Goal: Task Accomplishment & Management: Use online tool/utility

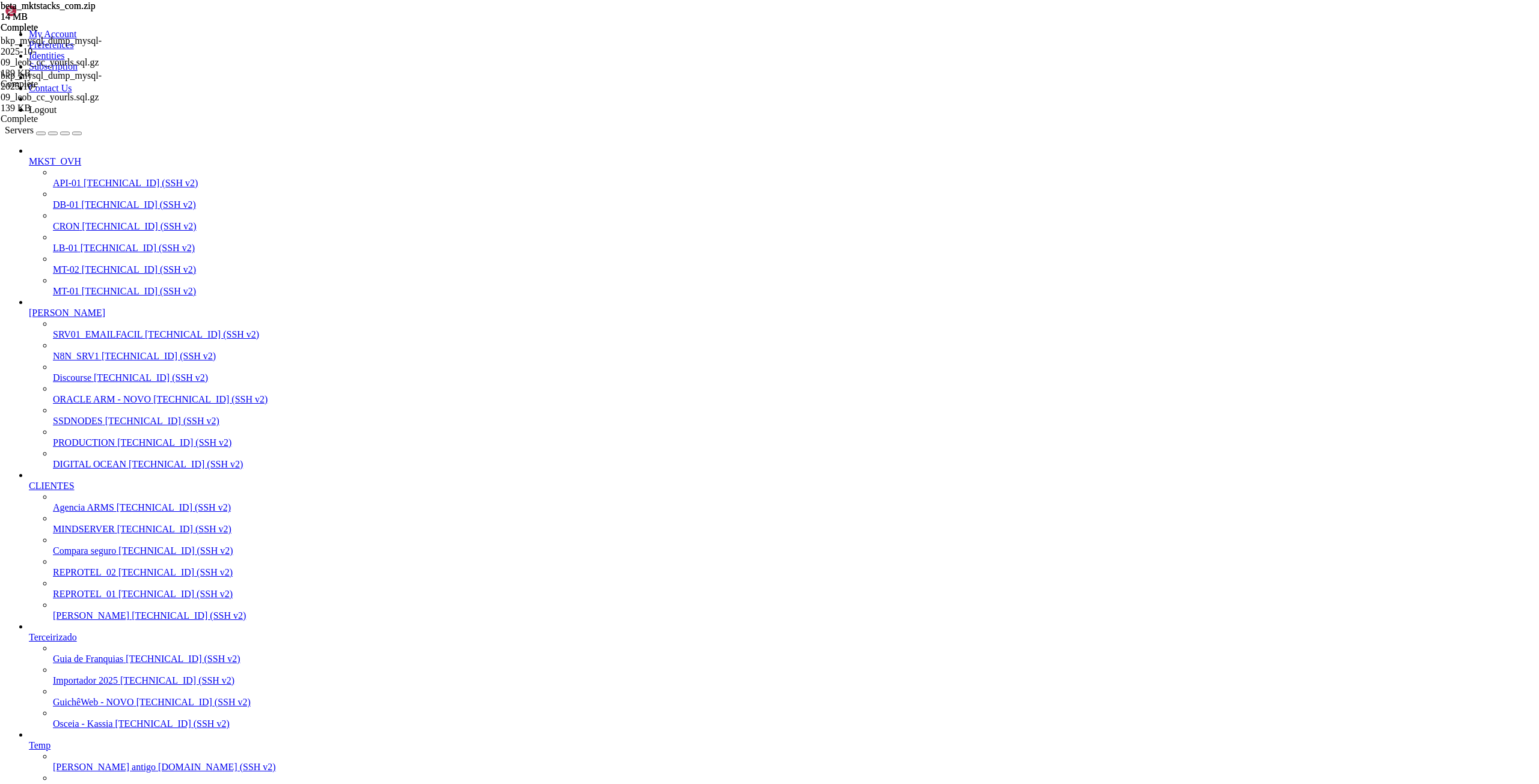
scroll to position [12, 2]
click at [83, 426] on span "SSDNODES" at bounding box center [78, 420] width 50 height 10
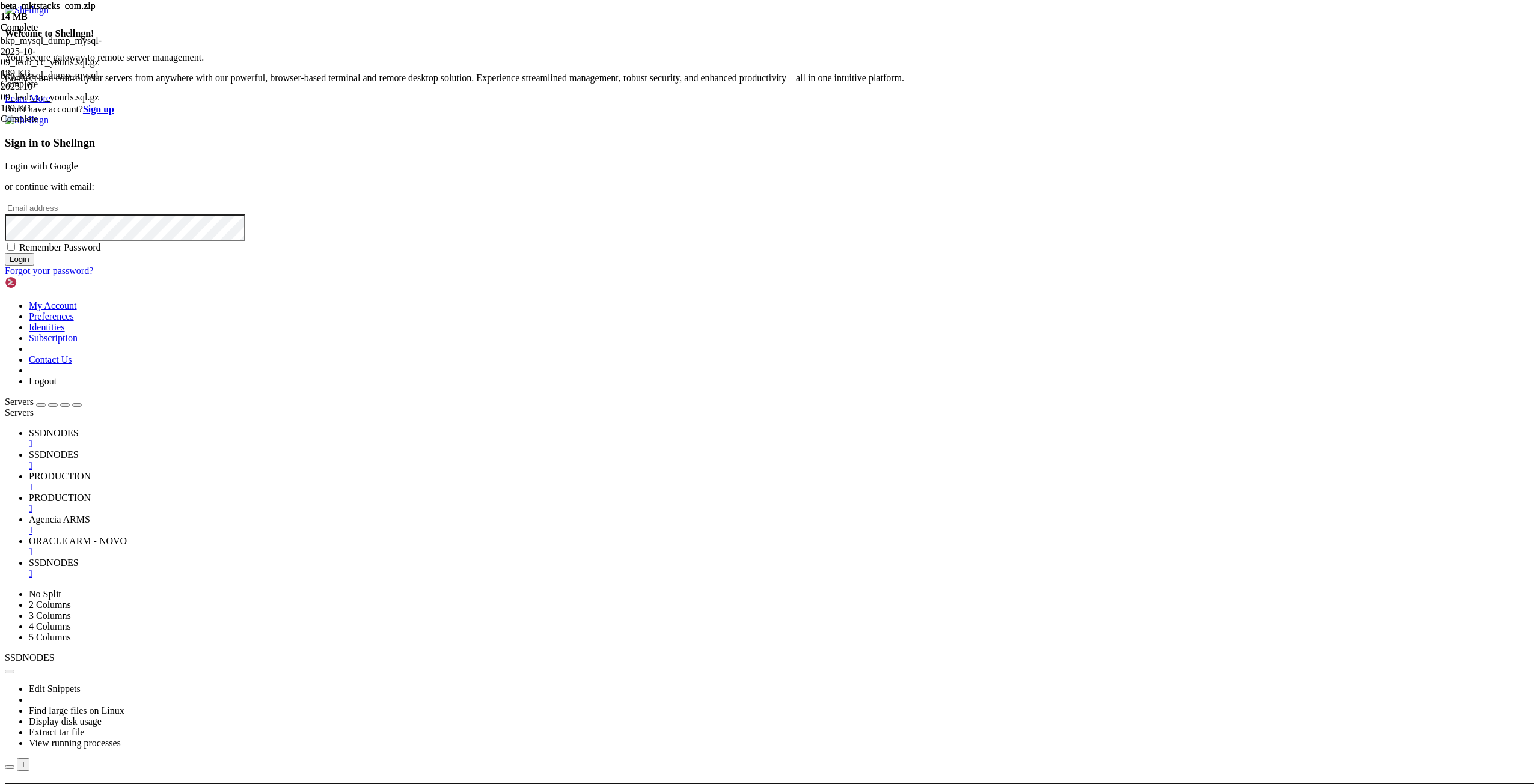
type input "[EMAIL_ADDRESS][DOMAIN_NAME]"
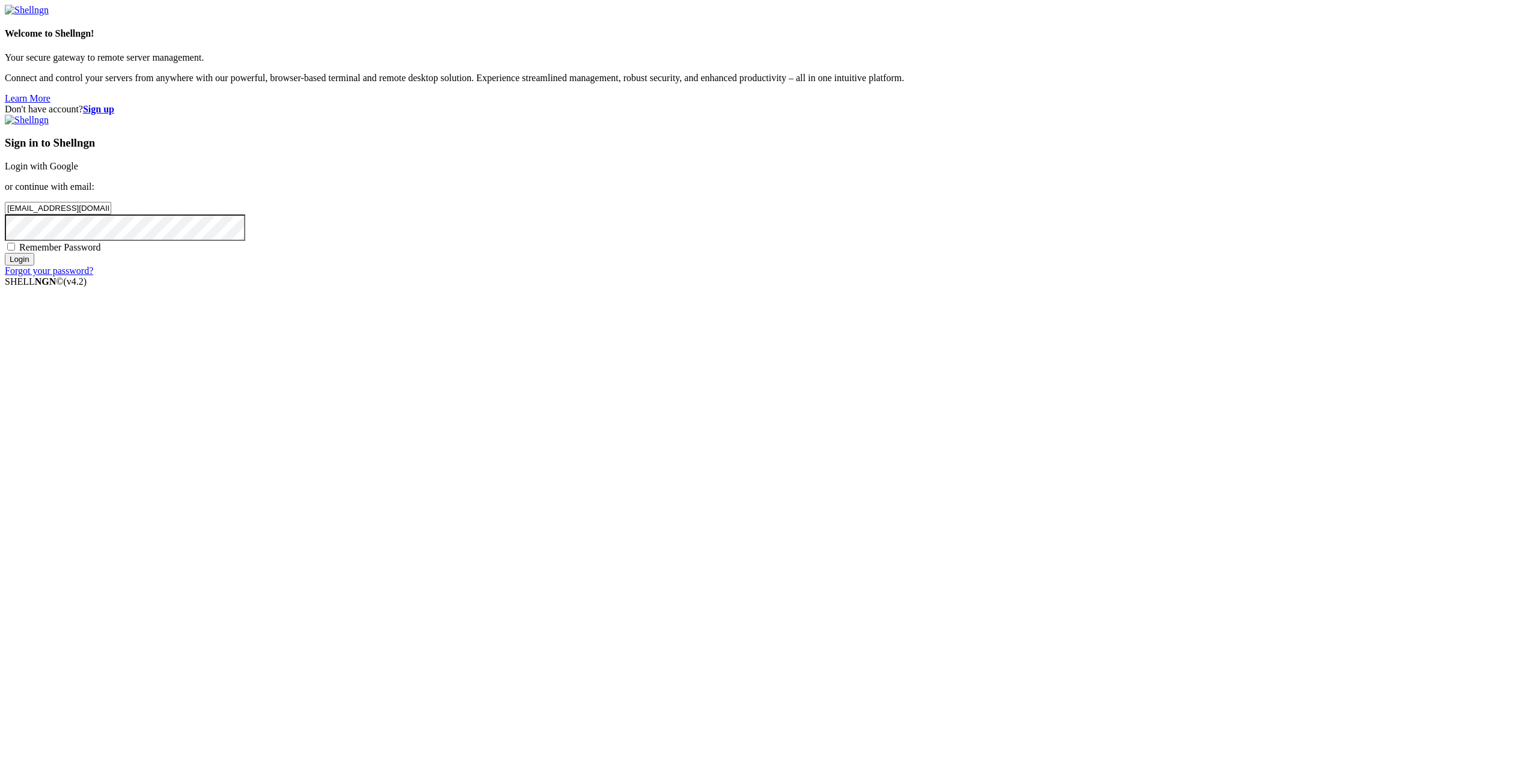
click at [34, 266] on input "Login" at bounding box center [19, 259] width 29 height 12
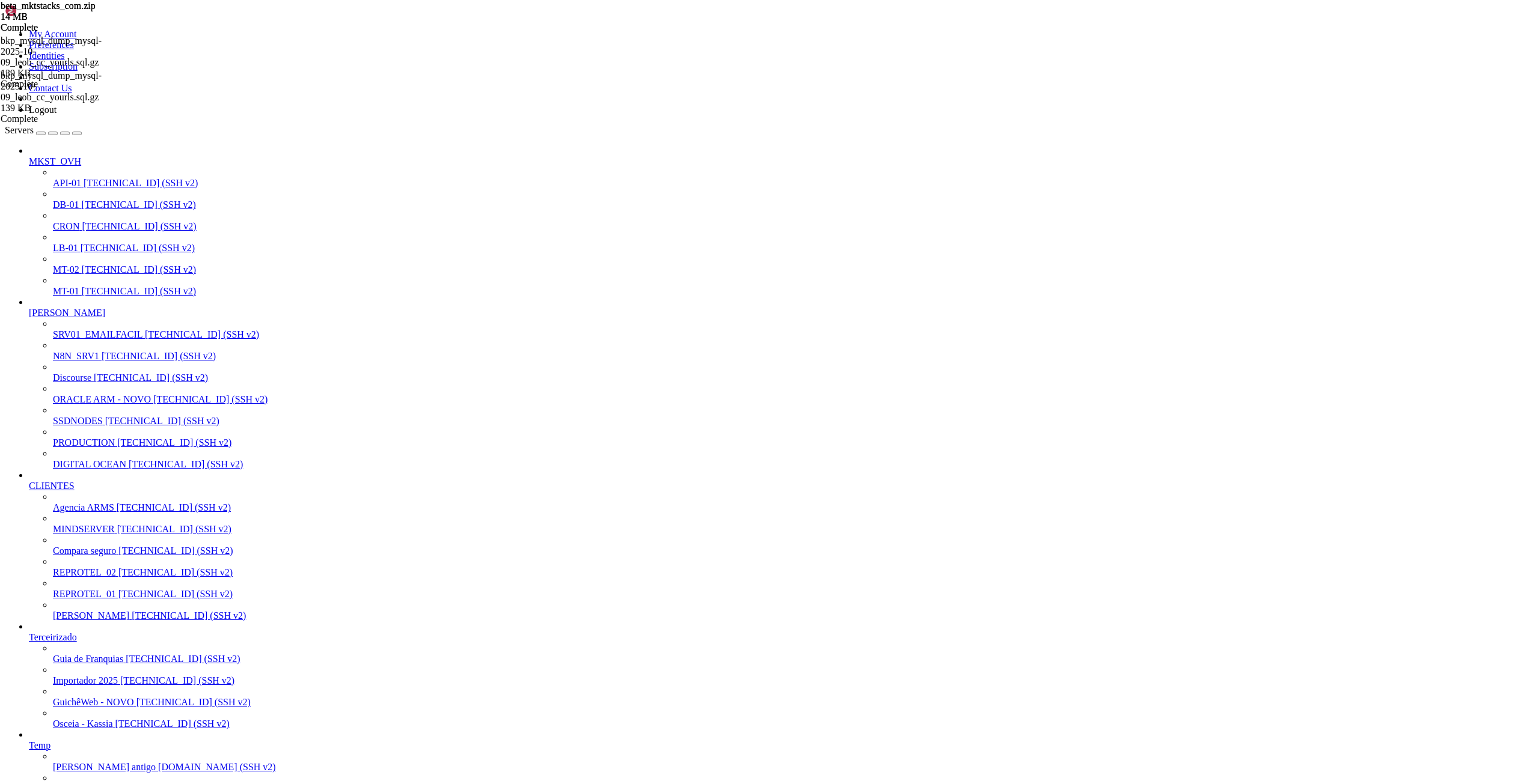
scroll to position [10645, 0]
click at [94, 405] on span "ORACLE ARM - NOVO" at bounding box center [102, 399] width 98 height 10
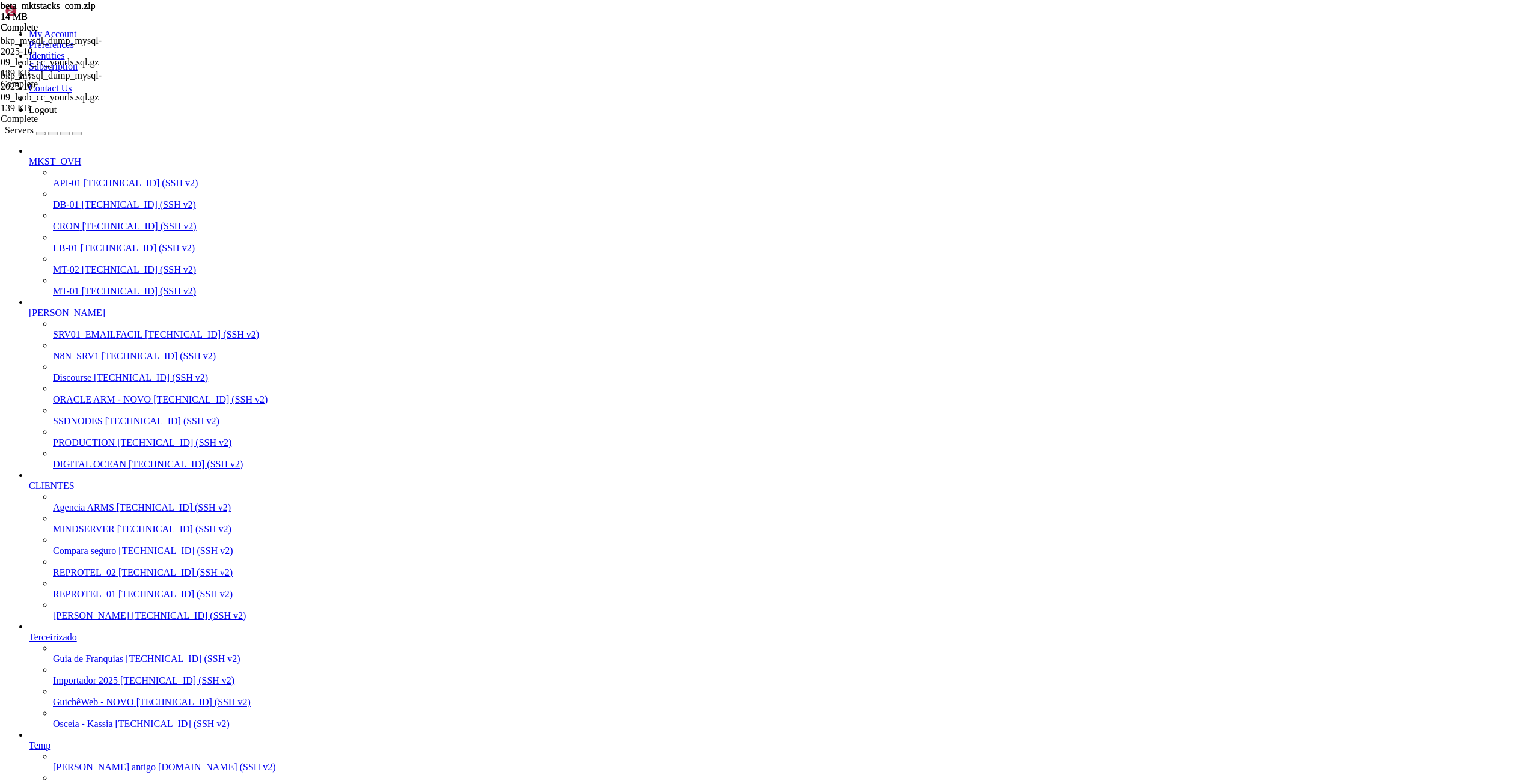
type input "/root"
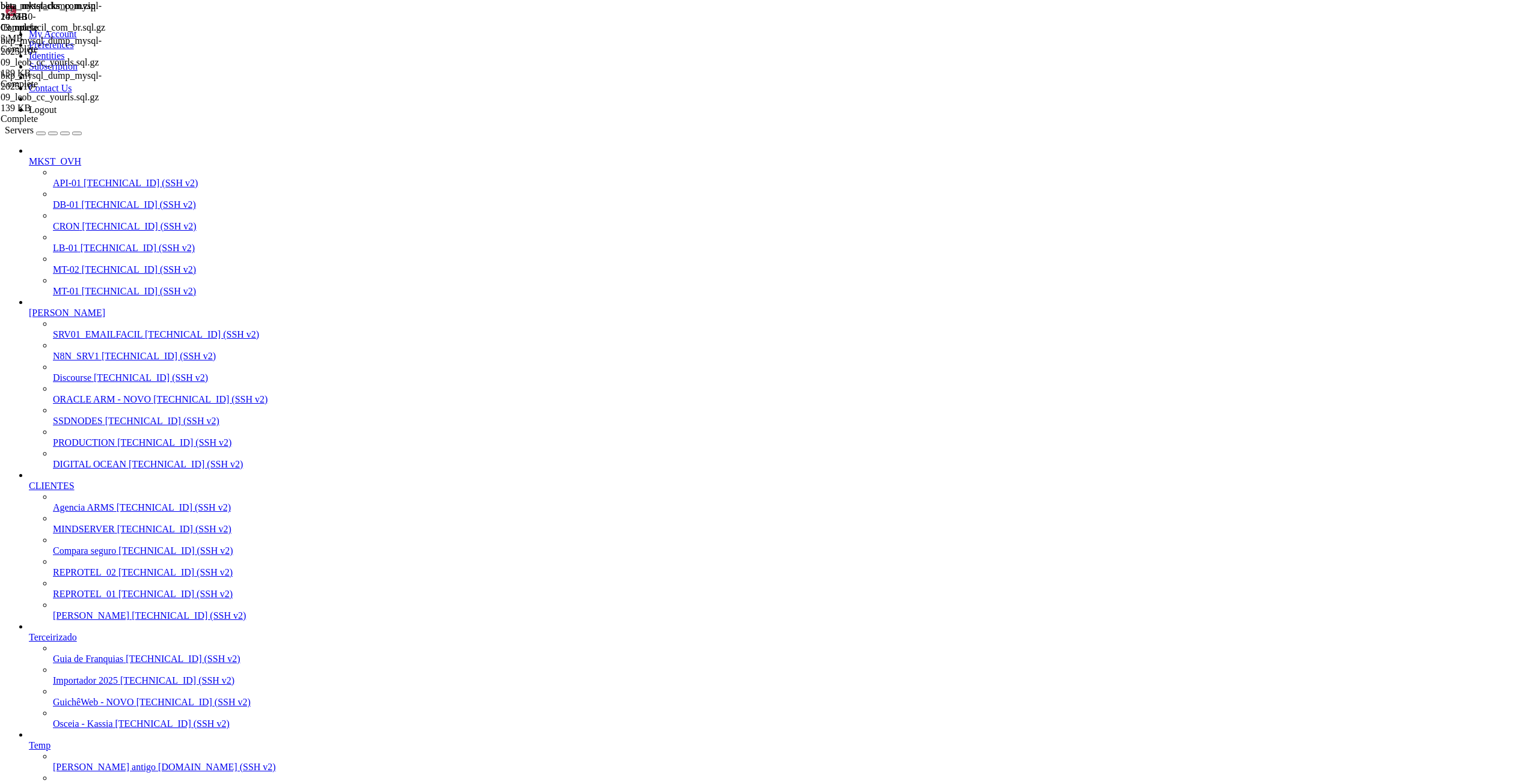
drag, startPoint x: 9, startPoint y: 2337, endPoint x: 559, endPoint y: 2351, distance: 550.2
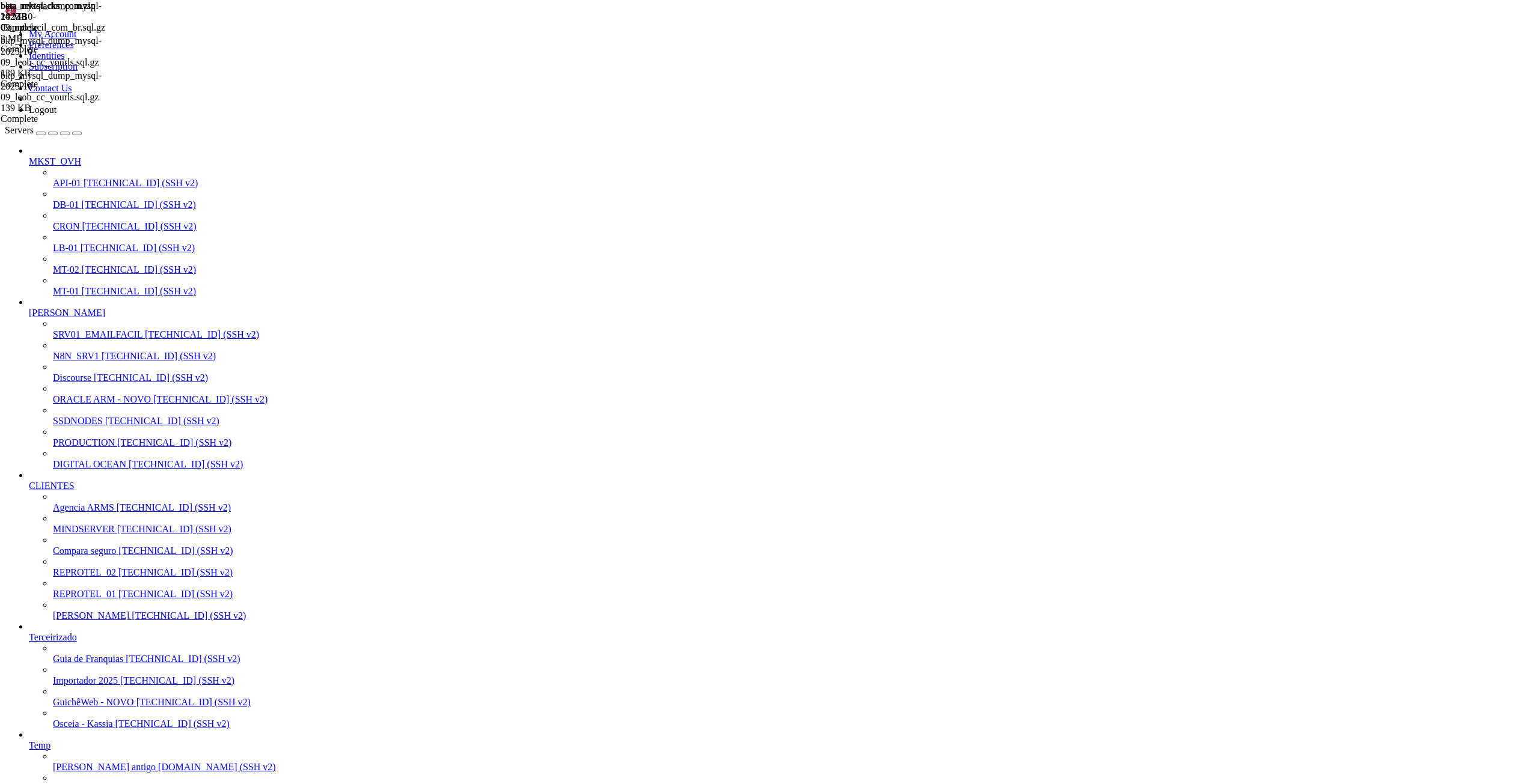
scroll to position [12, 2]
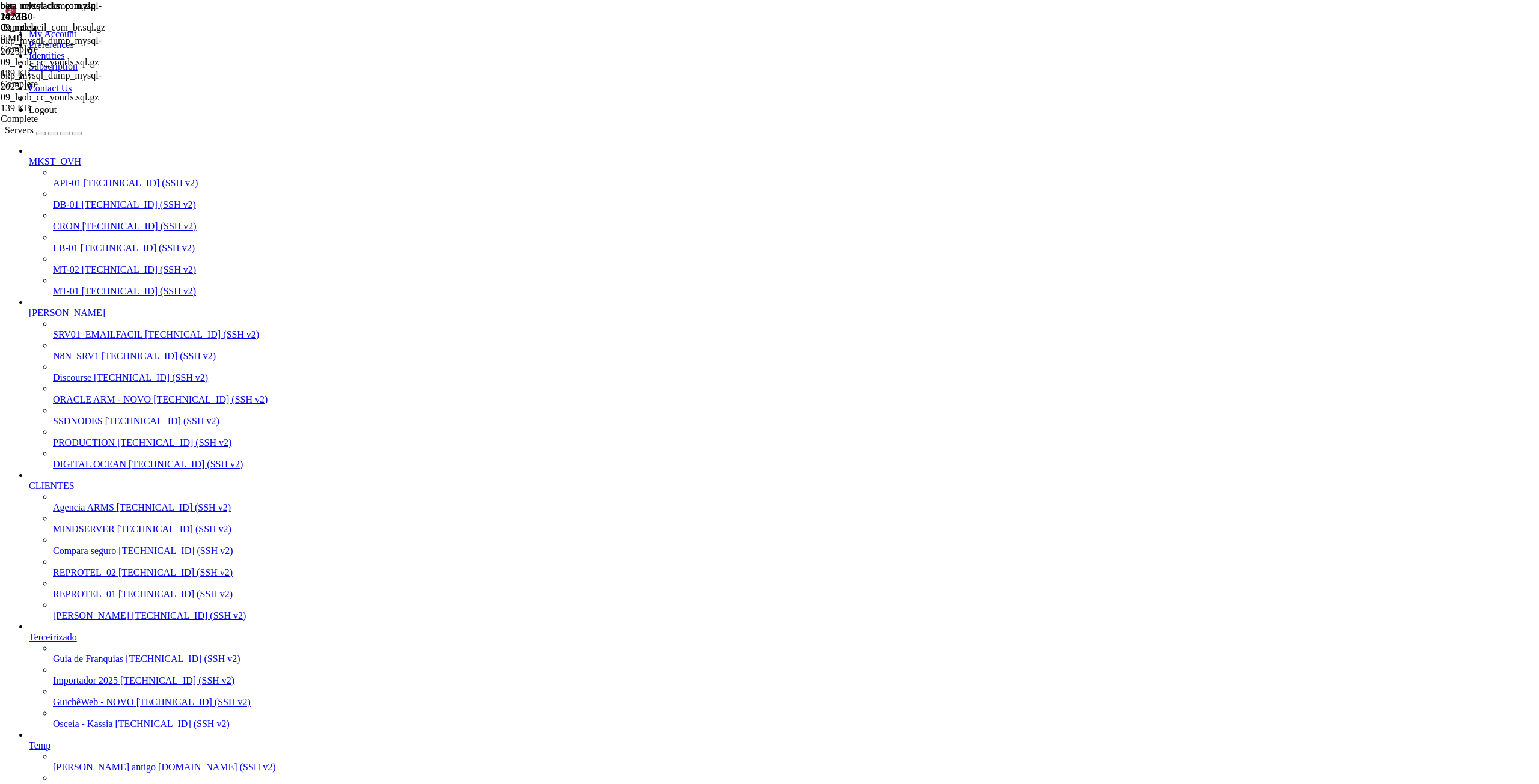
scroll to position [3157, 0]
drag, startPoint x: 1240, startPoint y: 3906, endPoint x: 1206, endPoint y: 3904, distance: 34.1
drag, startPoint x: 1206, startPoint y: 3813, endPoint x: 1285, endPoint y: 3814, distance: 79.0
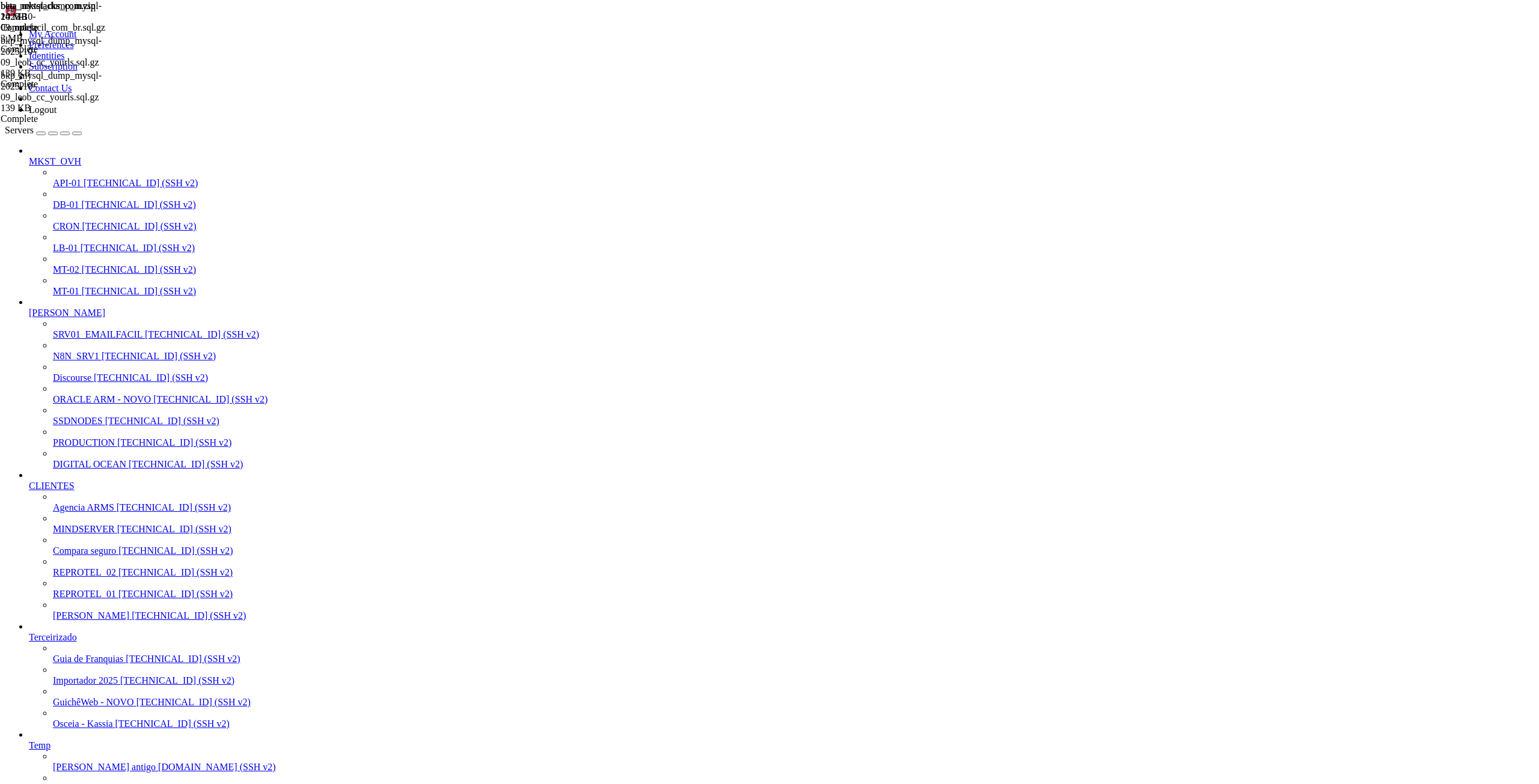
scroll to position [12, 2]
drag, startPoint x: 183, startPoint y: 3814, endPoint x: 231, endPoint y: 3815, distance: 48.0
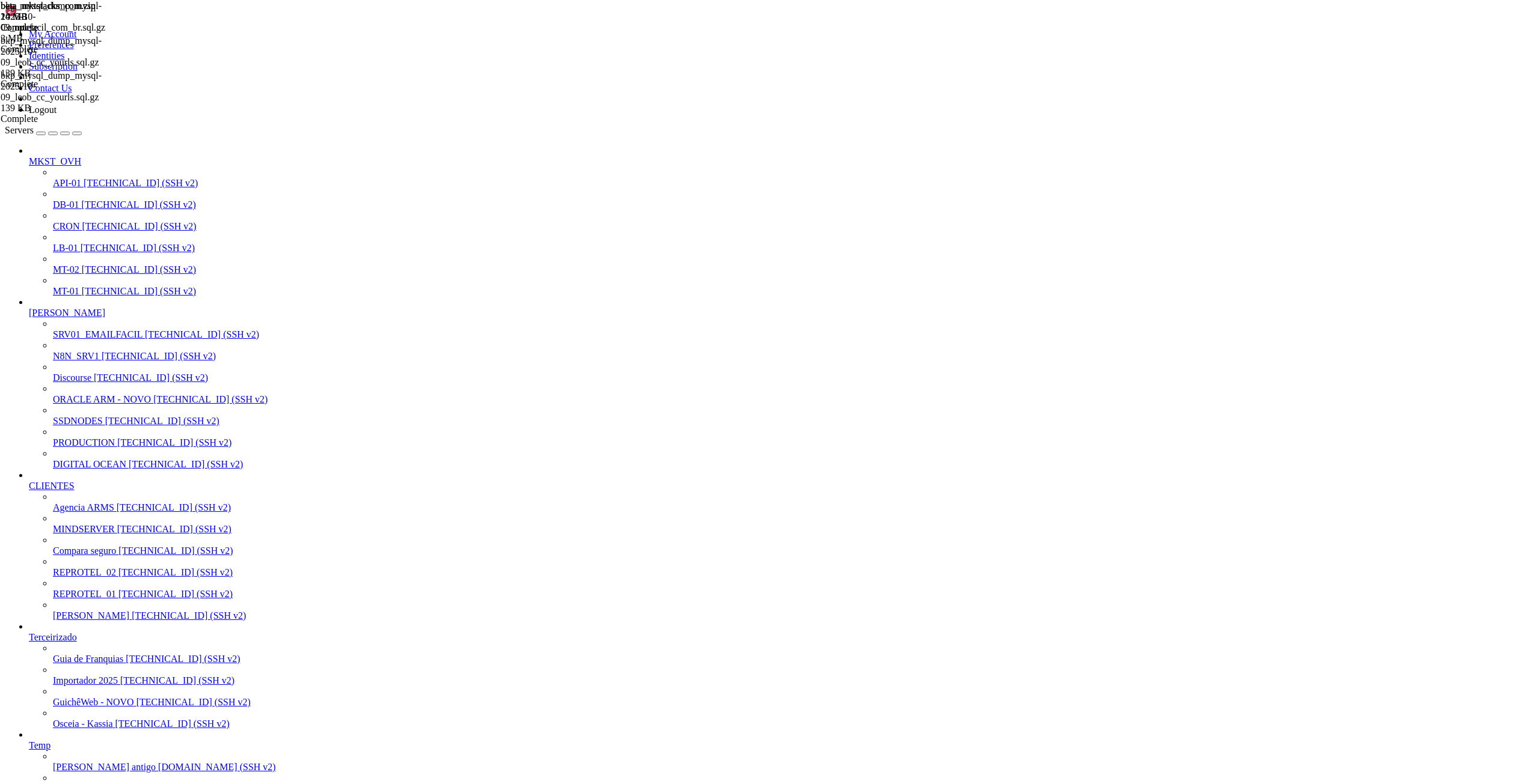
click at [76, 426] on span "SSDNODES" at bounding box center [78, 420] width 50 height 10
click at [75, 426] on span "SSDNODES" at bounding box center [78, 420] width 50 height 10
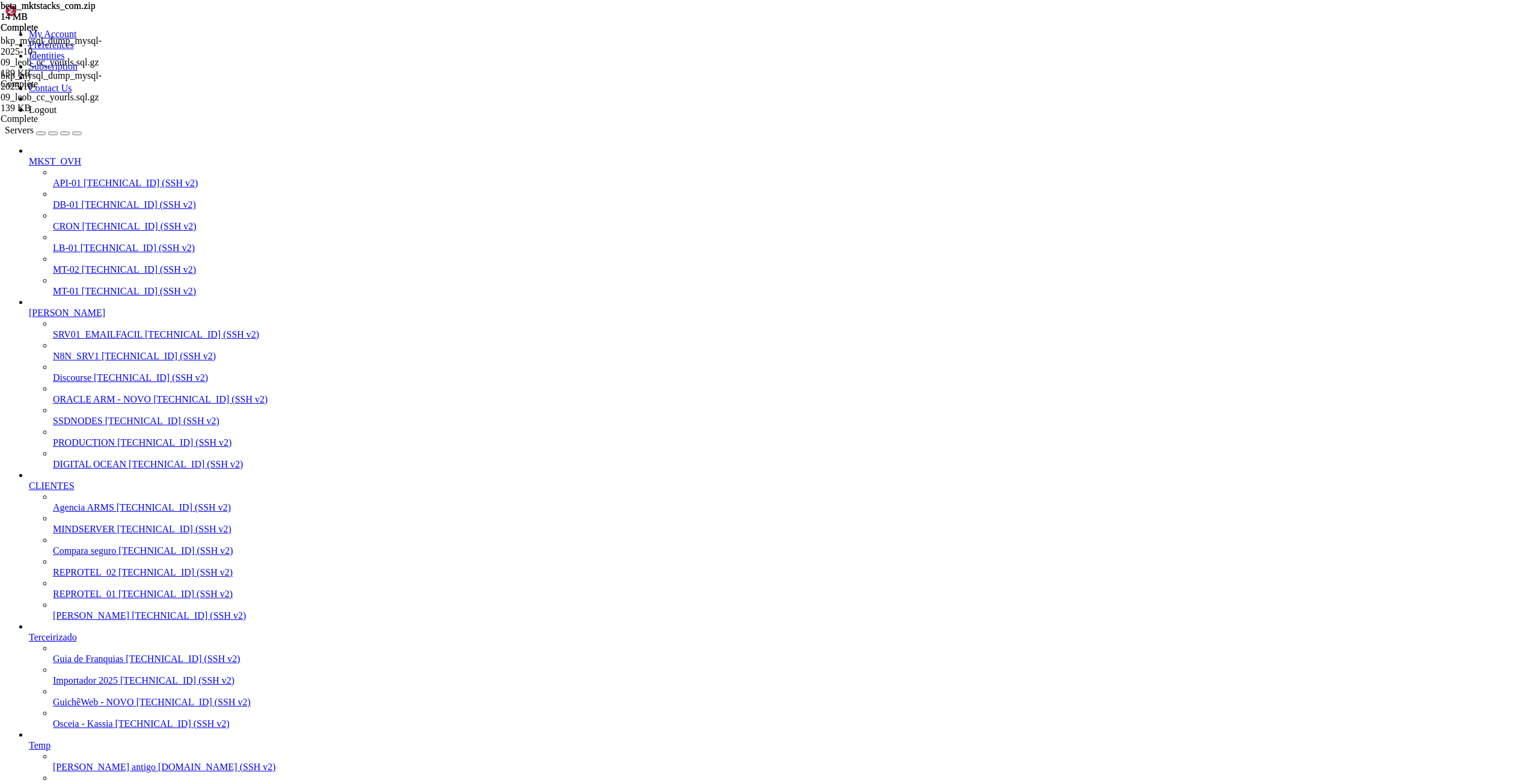
drag, startPoint x: 455, startPoint y: 12, endPoint x: 472, endPoint y: 12, distance: 17.0
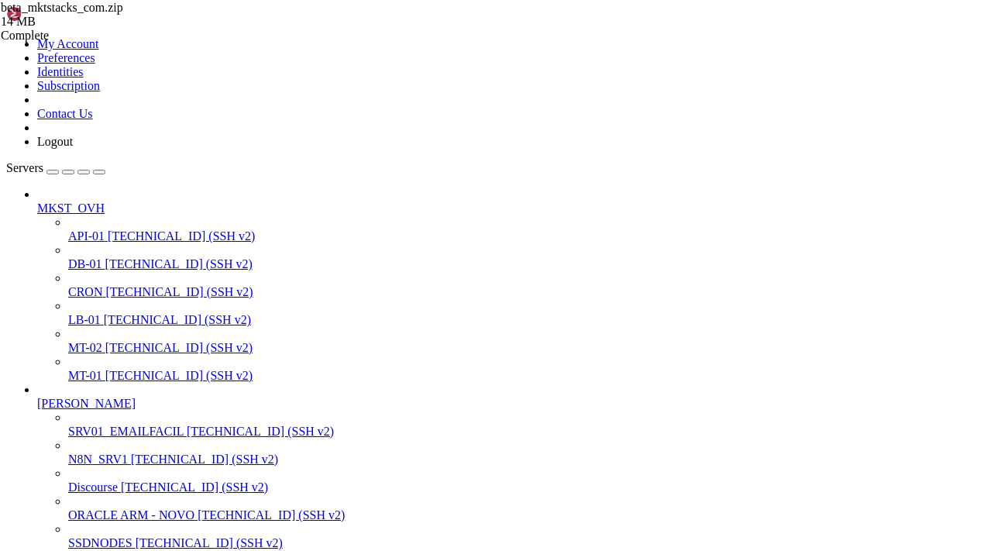
scroll to position [26, 0]
drag, startPoint x: 336, startPoint y: 2774, endPoint x: 10, endPoint y: 2777, distance: 326.3
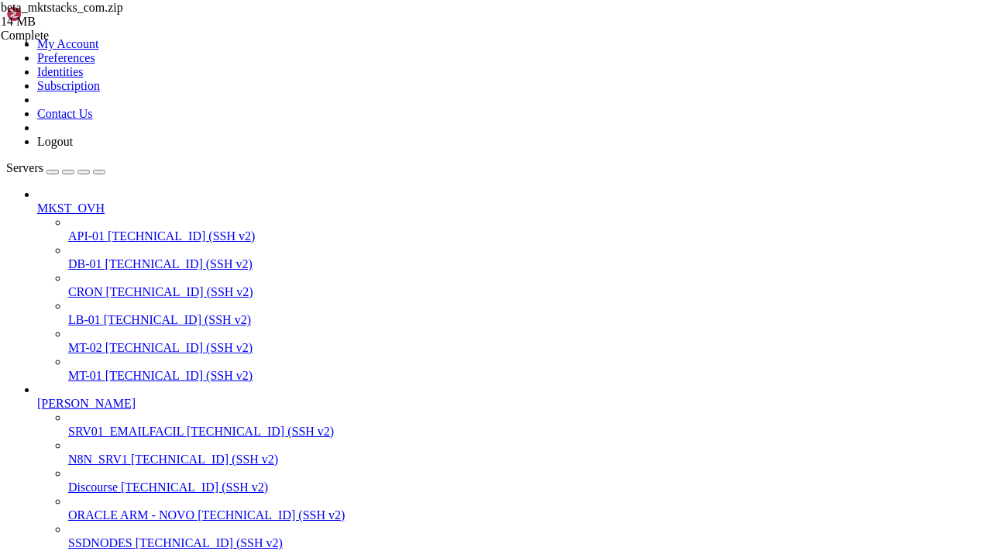
drag, startPoint x: 337, startPoint y: 2775, endPoint x: 77, endPoint y: 2779, distance: 260.4
